Goal: Task Accomplishment & Management: Complete application form

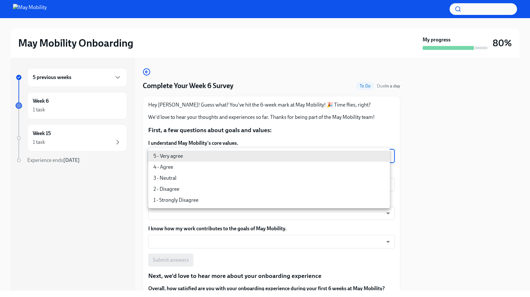
click at [221, 156] on body "May Mobility Onboarding My progress 80% 5 previous weeks Week 6 1 task Week 15 …" at bounding box center [265, 148] width 530 height 297
click at [212, 166] on li "4 - Agree" at bounding box center [269, 167] width 242 height 11
type input "nYbWsvkNA"
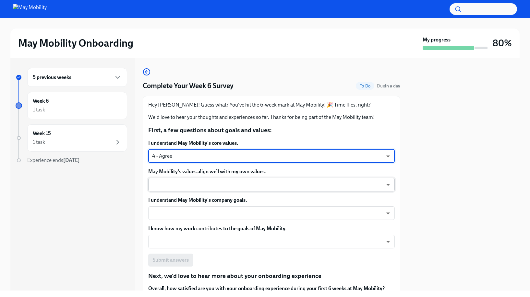
click at [211, 186] on body "May Mobility Onboarding My progress 80% 5 previous weeks Week 6 1 task Week 15 …" at bounding box center [265, 148] width 530 height 297
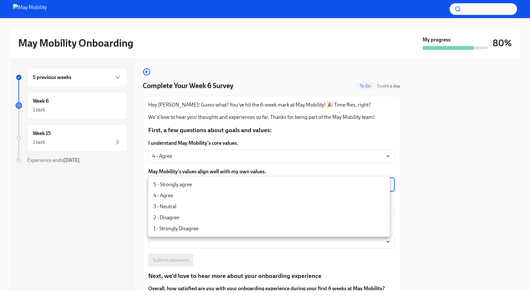
click at [205, 189] on li "5 - Strongly agree" at bounding box center [269, 184] width 242 height 11
type input "insi6vOkl"
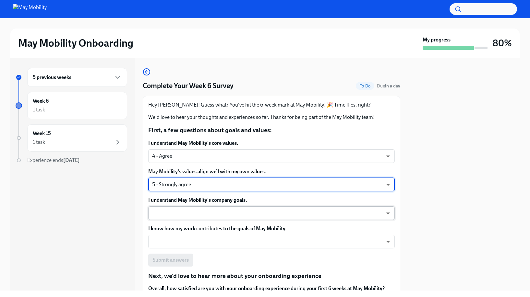
click at [208, 220] on body "May Mobility Onboarding My progress 80% 5 previous weeks Week 6 1 task Week 15 …" at bounding box center [265, 148] width 530 height 297
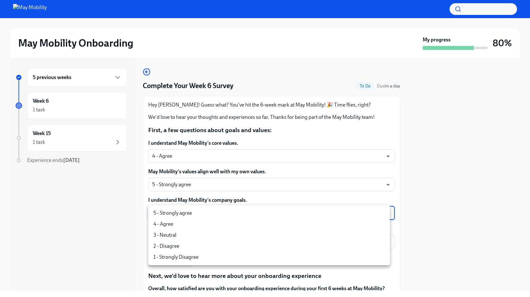
click at [203, 234] on li "3 - Neutral" at bounding box center [269, 235] width 242 height 11
type input "uYz84vslQ"
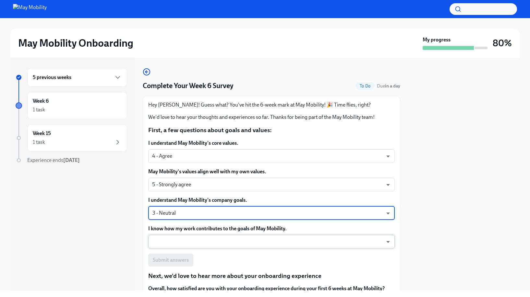
click at [221, 242] on body "May Mobility Onboarding My progress 80% 5 previous weeks Week 6 1 task Week 15 …" at bounding box center [265, 148] width 530 height 297
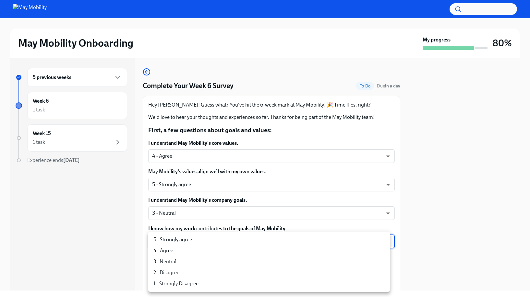
click at [203, 256] on li "4 - Agree" at bounding box center [269, 251] width 242 height 11
type input "nYbWsvkNA"
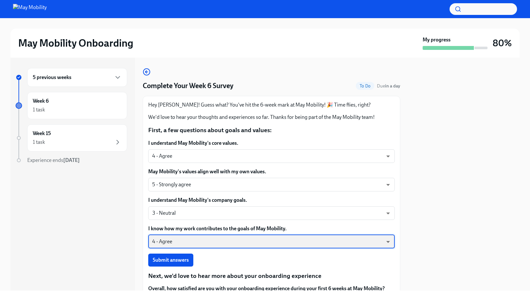
scroll to position [45, 0]
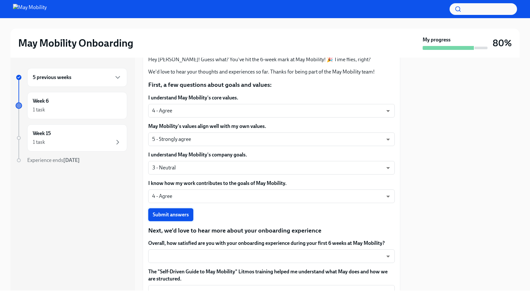
click at [190, 217] on button "Submit answers" at bounding box center [170, 215] width 45 height 13
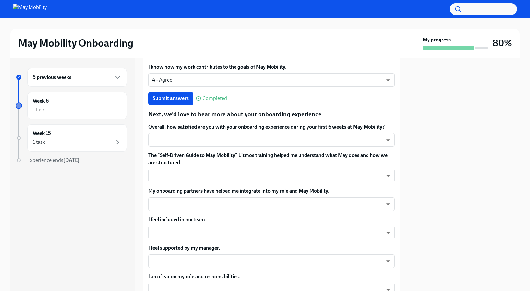
scroll to position [175, 0]
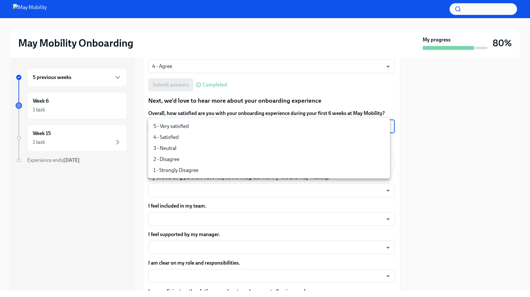
click at [257, 129] on body "May Mobility Onboarding My progress 80% 5 previous weeks Week 6 1 task Week 15 …" at bounding box center [265, 148] width 530 height 297
click at [229, 160] on li "2 - Disagree" at bounding box center [269, 159] width 242 height 11
type input "FhD7fP9Xl"
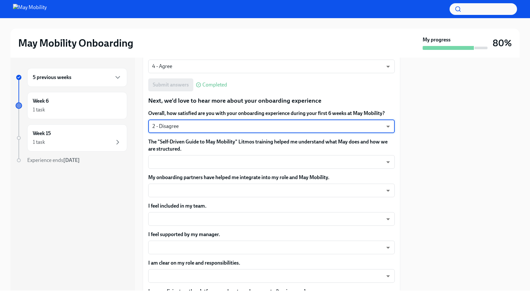
click at [229, 160] on body "May Mobility Onboarding My progress 80% 5 previous weeks Week 6 1 task Week 15 …" at bounding box center [265, 148] width 530 height 297
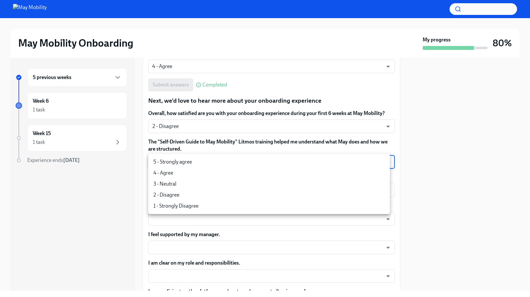
click at [213, 176] on li "4 - Agree" at bounding box center [269, 173] width 242 height 11
type input "nYbWsvkNA"
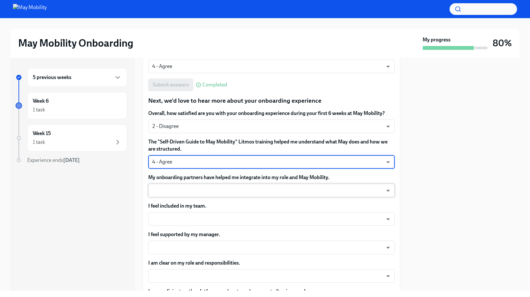
click at [204, 192] on body "May Mobility Onboarding My progress 80% 5 previous weeks Week 6 1 task Week 15 …" at bounding box center [265, 148] width 530 height 297
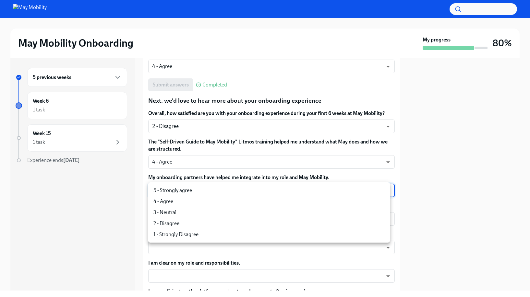
click at [196, 205] on li "4 - Agree" at bounding box center [269, 201] width 242 height 11
type input "nYbWsvkNA"
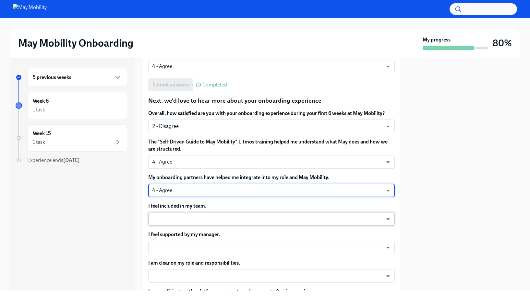
click at [208, 220] on body "May Mobility Onboarding My progress 80% 5 previous weeks Week 6 1 task Week 15 …" at bounding box center [265, 148] width 530 height 297
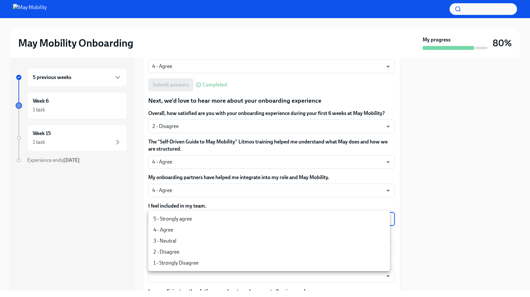
click at [206, 220] on li "5 - Strongly agree" at bounding box center [269, 219] width 242 height 11
type input "insi6vOkl"
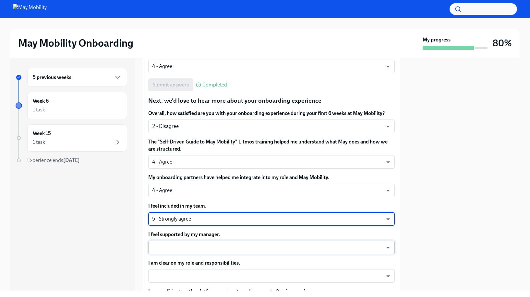
click at [197, 251] on body "May Mobility Onboarding My progress 80% 5 previous weeks Week 6 1 task Week 15 …" at bounding box center [265, 148] width 530 height 297
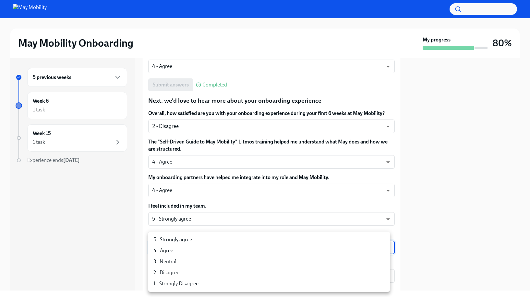
click at [197, 242] on li "5 - Strongly agree" at bounding box center [269, 239] width 242 height 11
type input "insi6vOkl"
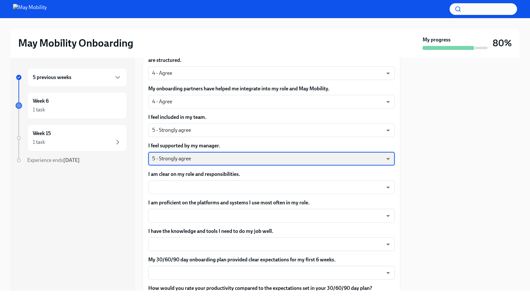
scroll to position [268, 0]
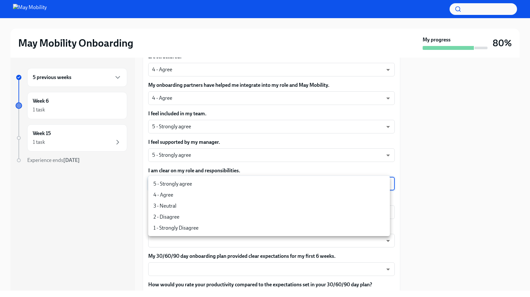
click at [220, 185] on body "May Mobility Onboarding My progress 80% 5 previous weeks Week 6 1 task Week 15 …" at bounding box center [265, 148] width 530 height 297
click at [217, 185] on li "5 - Strongly agree" at bounding box center [269, 184] width 242 height 11
type input "insi6vOkl"
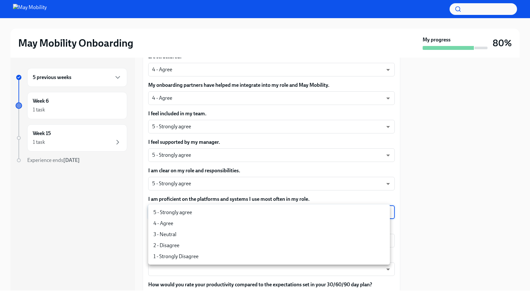
click at [204, 217] on body "May Mobility Onboarding My progress 80% 5 previous weeks Week 6 1 task Week 15 …" at bounding box center [265, 148] width 530 height 297
click at [197, 225] on li "4 - Agree" at bounding box center [269, 223] width 242 height 11
type input "nYbWsvkNA"
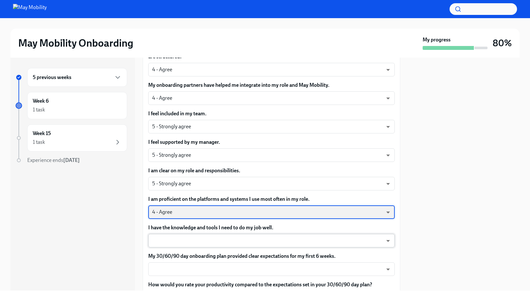
scroll to position [334, 0]
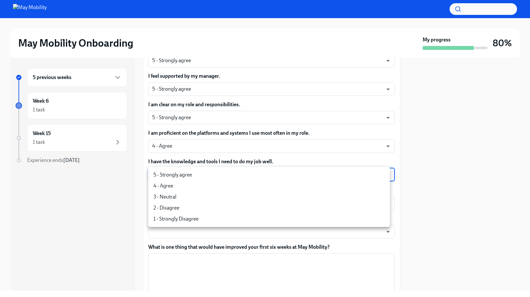
click at [225, 177] on body "May Mobility Onboarding My progress 80% 5 previous weeks Week 6 1 task Week 15 …" at bounding box center [265, 148] width 530 height 297
click at [210, 196] on li "3 - Neutral" at bounding box center [269, 197] width 242 height 11
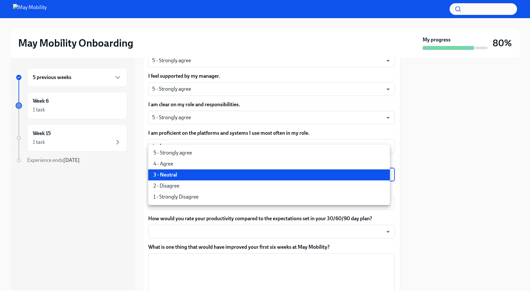
click at [217, 176] on body "May Mobility Onboarding My progress 80% 5 previous weeks Week 6 1 task Week 15 …" at bounding box center [265, 148] width 530 height 297
click at [205, 166] on li "4 - Agree" at bounding box center [269, 164] width 242 height 11
type input "nYbWsvkNA"
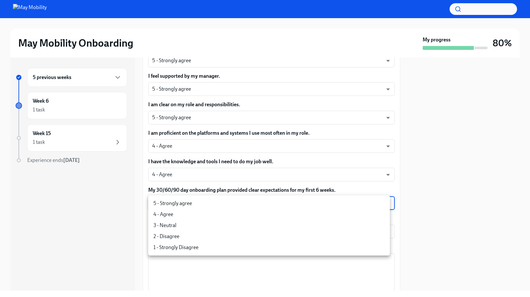
click at [203, 207] on body "May Mobility Onboarding My progress 80% 5 previous weeks Week 6 1 task Week 15 …" at bounding box center [265, 148] width 530 height 297
click at [182, 226] on li "3 - Neutral" at bounding box center [269, 225] width 242 height 11
type input "uYz84vslQ"
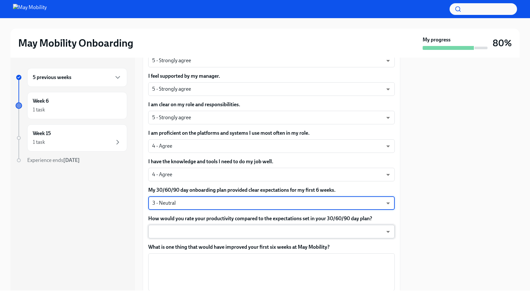
click at [218, 235] on body "May Mobility Onboarding My progress 80% 5 previous weeks Week 6 1 task Week 15 …" at bounding box center [265, 148] width 530 height 297
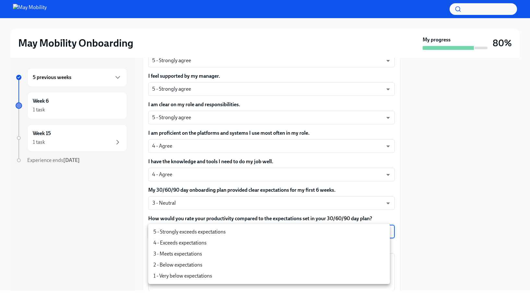
drag, startPoint x: 199, startPoint y: 249, endPoint x: 200, endPoint y: 244, distance: 5.6
click at [200, 244] on ul "5 - Strongly exceeds expectations 4 - Exceeds expectations 3 - Meets expectatio…" at bounding box center [269, 254] width 242 height 60
click at [200, 244] on li "4 - Exceeds expectations" at bounding box center [269, 243] width 242 height 11
type input "nYbWsvkNA"
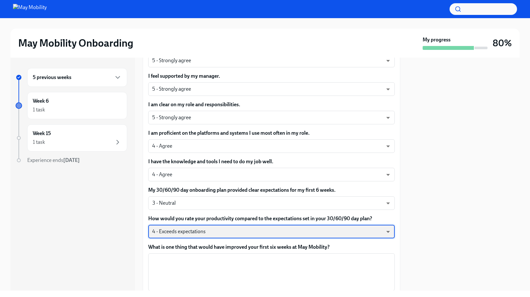
scroll to position [432, 0]
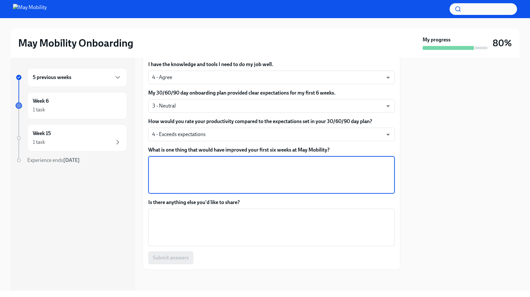
click at [232, 174] on textarea "What is one thing that would have improved your first six weeks at May Mobility?" at bounding box center [271, 175] width 239 height 31
type textarea "N"
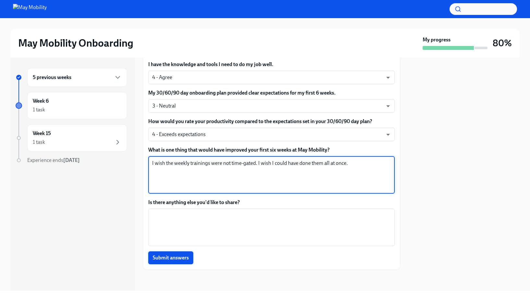
type textarea "I wish the weekly trainings were not time-gated. I wish I could have done them …"
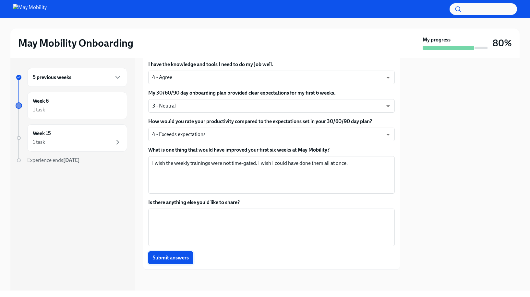
click at [181, 257] on span "Submit answers" at bounding box center [171, 258] width 36 height 6
